Goal: Navigation & Orientation: Go to known website

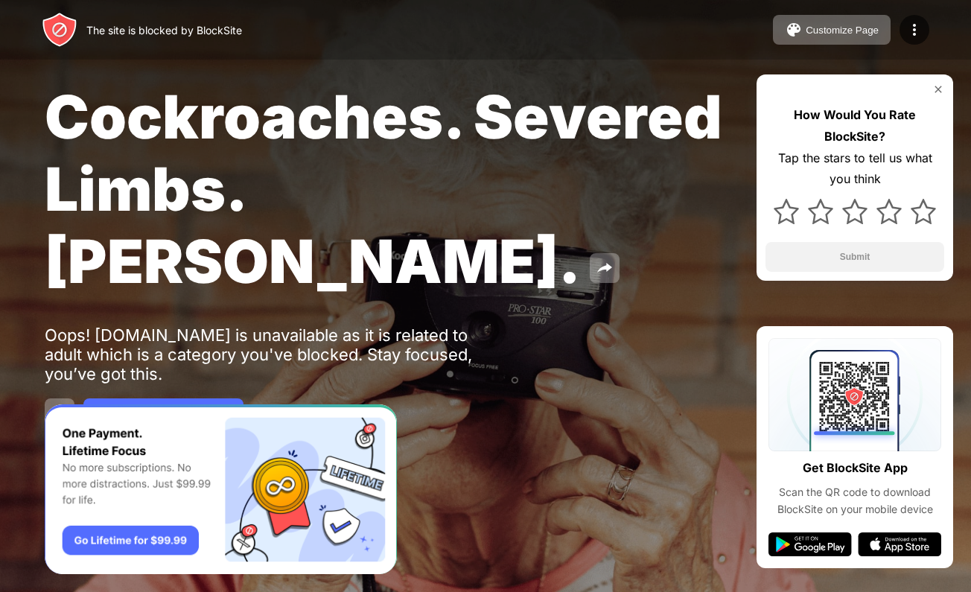
click at [43, 353] on div "Cockroaches. Severed Limbs. [PERSON_NAME]. Oops! [DOMAIN_NAME] is unavailable a…" at bounding box center [485, 254] width 971 height 508
click at [49, 398] on button at bounding box center [60, 413] width 30 height 30
